Goal: Transaction & Acquisition: Purchase product/service

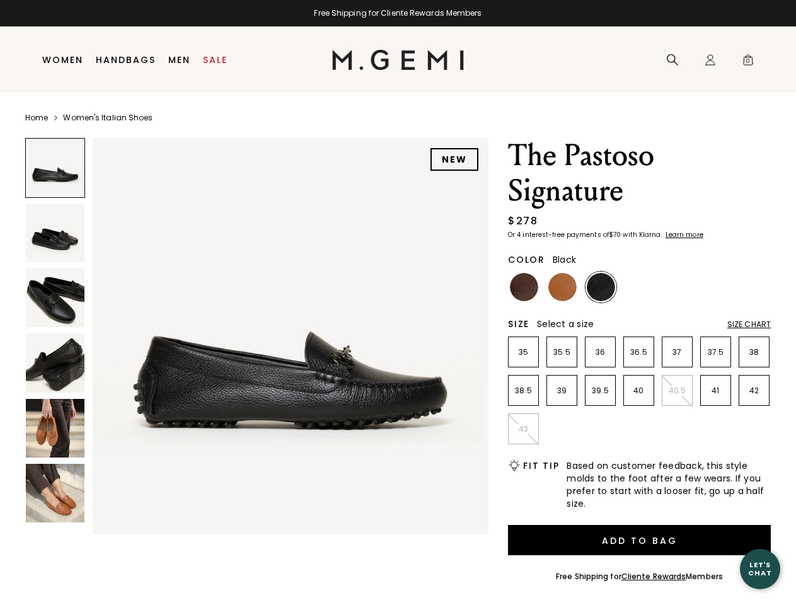
click at [398, 13] on div "Free Shipping for Cliente Rewards Members" at bounding box center [398, 13] width 796 height 10
click at [673, 60] on icon at bounding box center [672, 60] width 13 height 13
click at [711, 60] on div "Icons/20x20/profile@2x Sign In Orders Rewards Refer a Friend Address Book Call …" at bounding box center [710, 60] width 25 height 66
click at [748, 60] on span "0" at bounding box center [748, 62] width 13 height 13
click at [0, 0] on input "text" at bounding box center [0, 0] width 0 height 0
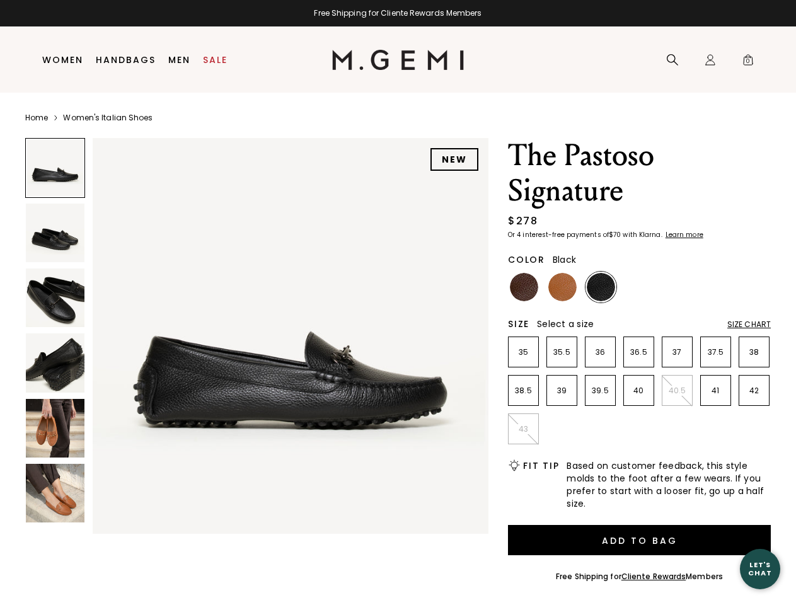
click at [257, 333] on img at bounding box center [291, 336] width 396 height 396
click at [0, 0] on div "Search" at bounding box center [0, 0] width 0 height 0
click at [55, 233] on img at bounding box center [55, 233] width 59 height 59
click at [55, 298] on img at bounding box center [55, 298] width 59 height 59
click at [55, 363] on img at bounding box center [55, 363] width 59 height 59
